Goal: Transaction & Acquisition: Purchase product/service

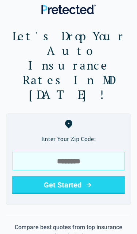
click at [31, 115] on input "tel" at bounding box center [68, 161] width 113 height 18
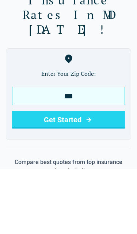
type input "*****"
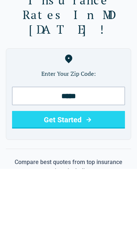
scroll to position [65, 0]
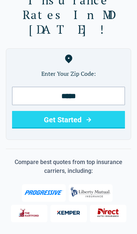
click at [38, 111] on button "Get Started" at bounding box center [68, 120] width 113 height 18
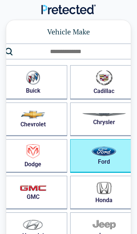
click at [98, 154] on img "button" at bounding box center [104, 152] width 25 height 10
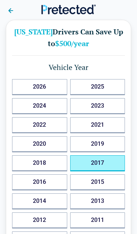
click at [90, 164] on button "2017" at bounding box center [97, 163] width 55 height 16
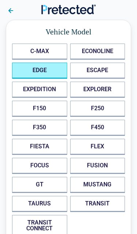
click at [25, 75] on button "EDGE" at bounding box center [39, 71] width 55 height 16
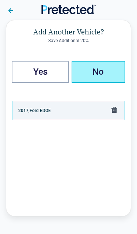
click at [97, 79] on button "No" at bounding box center [99, 72] width 54 height 22
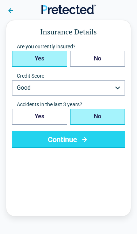
click at [21, 57] on button "Yes" at bounding box center [39, 59] width 55 height 16
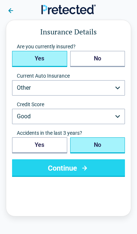
click at [22, 89] on button "Other" at bounding box center [68, 87] width 113 height 15
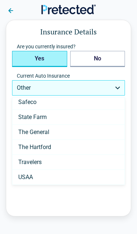
scroll to position [348, 0]
click at [28, 176] on span "USAA" at bounding box center [25, 177] width 15 height 6
select select "****"
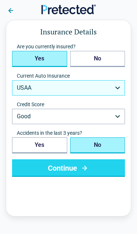
click at [50, 173] on button "Continue" at bounding box center [68, 168] width 113 height 18
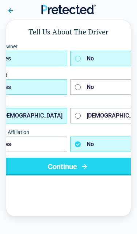
click at [95, 63] on button "No" at bounding box center [111, 58] width 82 height 15
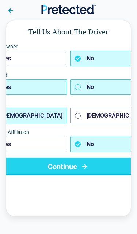
click at [94, 91] on button "No" at bounding box center [111, 86] width 82 height 15
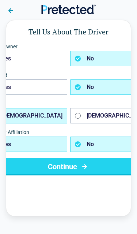
click at [23, 142] on button "Yes" at bounding box center [26, 144] width 82 height 15
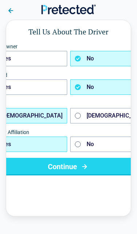
click at [37, 166] on button "Continue" at bounding box center [69, 167] width 168 height 18
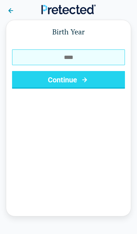
click at [25, 63] on input "Birth Year" at bounding box center [68, 57] width 113 height 16
type input "****"
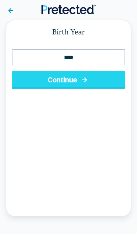
click at [27, 82] on button "Continue" at bounding box center [68, 80] width 113 height 18
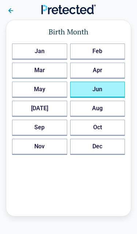
click at [85, 89] on button "Jun" at bounding box center [97, 90] width 55 height 16
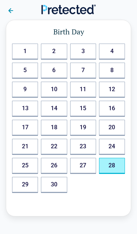
click at [112, 169] on button "28" at bounding box center [112, 166] width 26 height 16
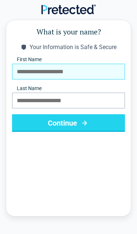
click at [21, 70] on input "First Name" at bounding box center [68, 72] width 113 height 16
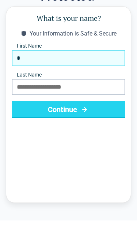
type input "*****"
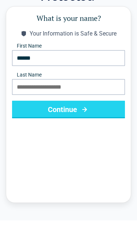
scroll to position [14, 0]
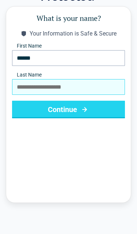
click at [16, 85] on input "Last Name" at bounding box center [68, 87] width 113 height 16
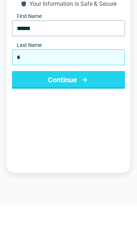
type input "******"
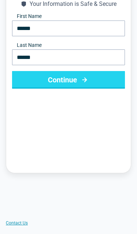
click at [26, 78] on button "Continue" at bounding box center [68, 80] width 113 height 18
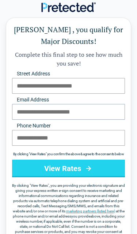
scroll to position [0, 0]
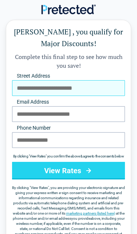
click at [19, 88] on input "Street Address" at bounding box center [68, 88] width 113 height 16
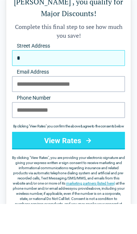
type input "**********"
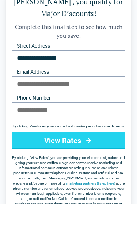
scroll to position [30, 0]
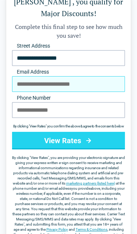
click at [17, 89] on input "Email Address" at bounding box center [68, 84] width 113 height 16
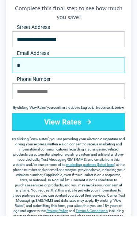
type input "**********"
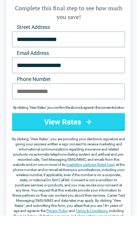
scroll to position [49, 0]
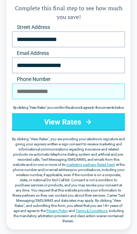
click at [23, 88] on input "Phone Number" at bounding box center [68, 92] width 113 height 16
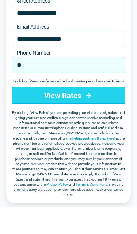
type input "**********"
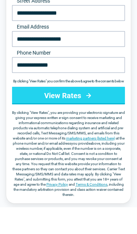
scroll to position [75, 0]
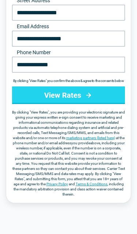
click at [25, 100] on button "View Rates" at bounding box center [68, 95] width 113 height 18
click at [45, 104] on button "View Rates" at bounding box center [68, 95] width 113 height 18
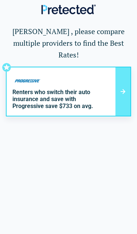
click at [43, 175] on main "[PERSON_NAME] , please compare multiple providers to find the Best Rates! Rente…" at bounding box center [68, 127] width 137 height 214
